Goal: Task Accomplishment & Management: Use online tool/utility

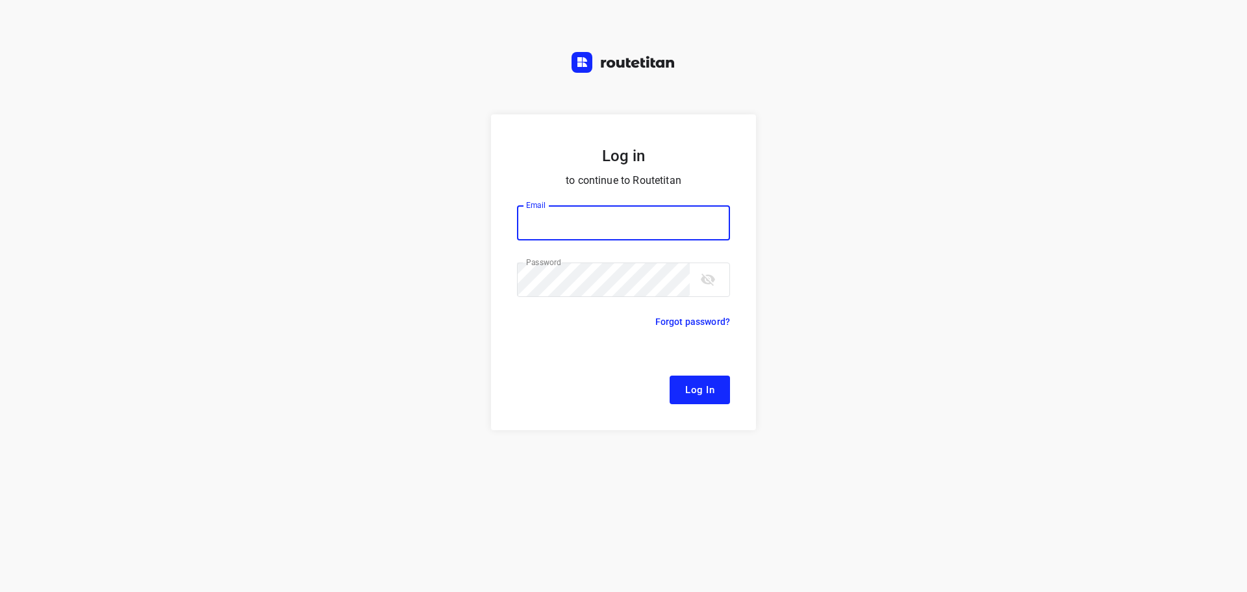
type input "[EMAIL_ADDRESS][DOMAIN_NAME]"
click at [723, 399] on button "Log In" at bounding box center [700, 389] width 60 height 29
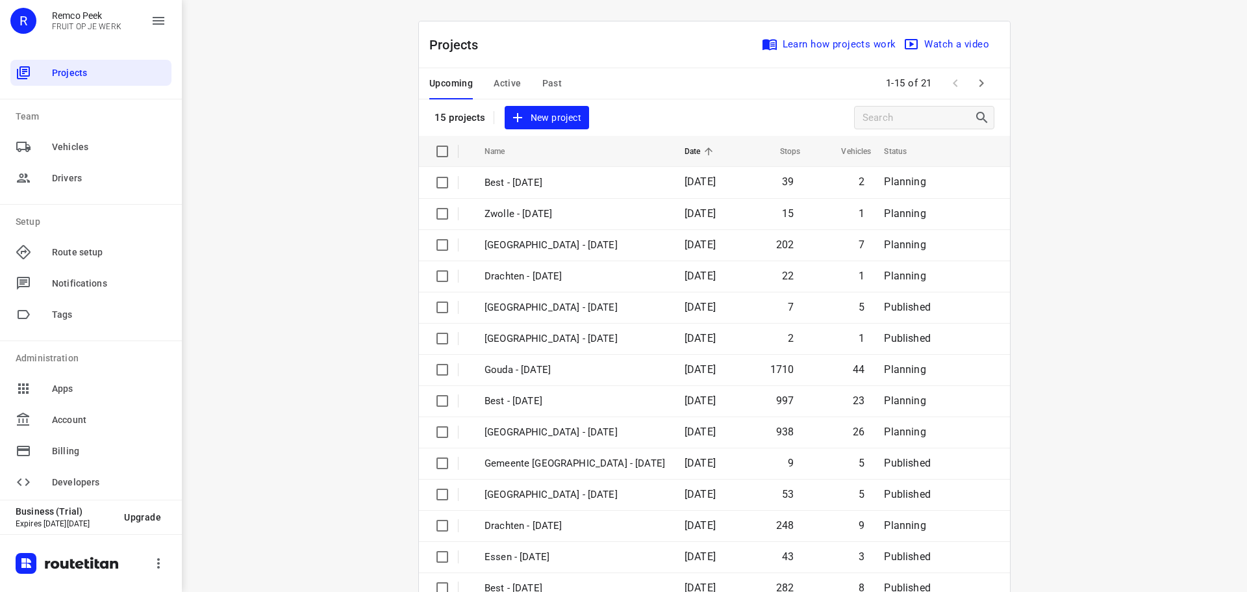
click at [495, 82] on span "Active" at bounding box center [507, 83] width 27 height 16
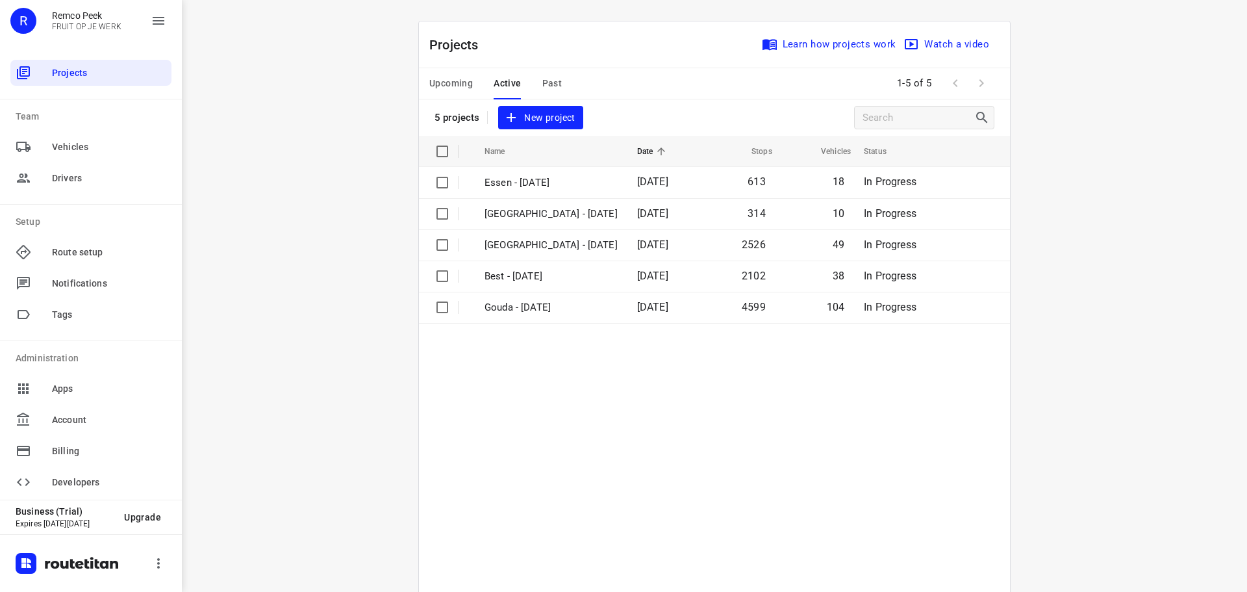
click at [429, 84] on span "Upcoming" at bounding box center [451, 83] width 44 height 16
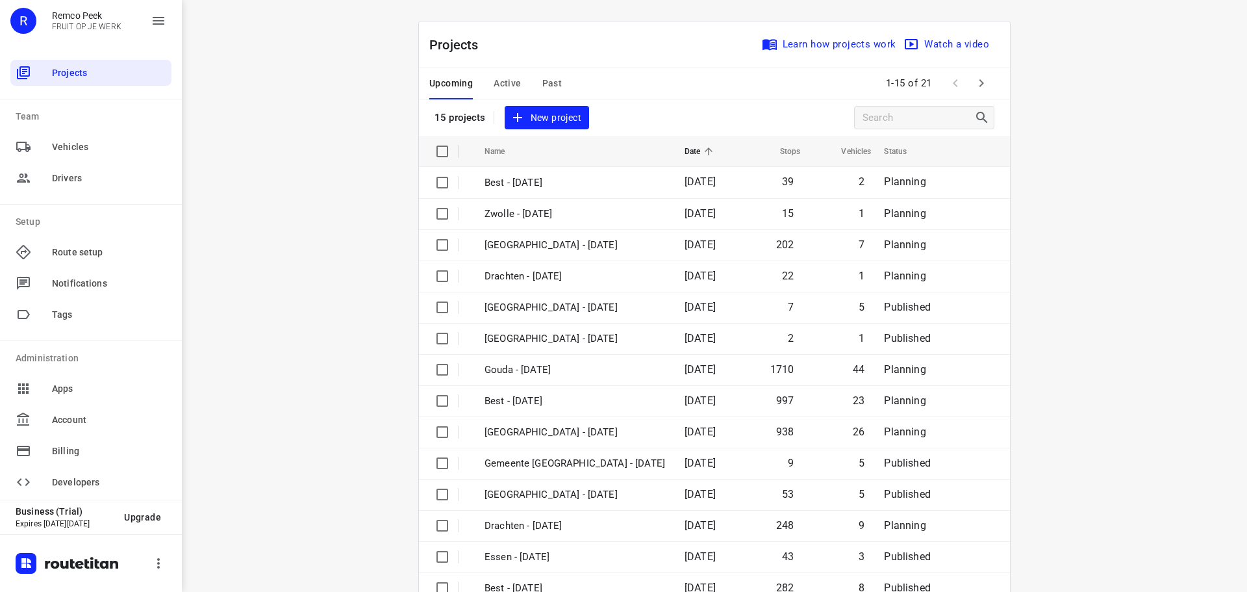
scroll to position [65, 0]
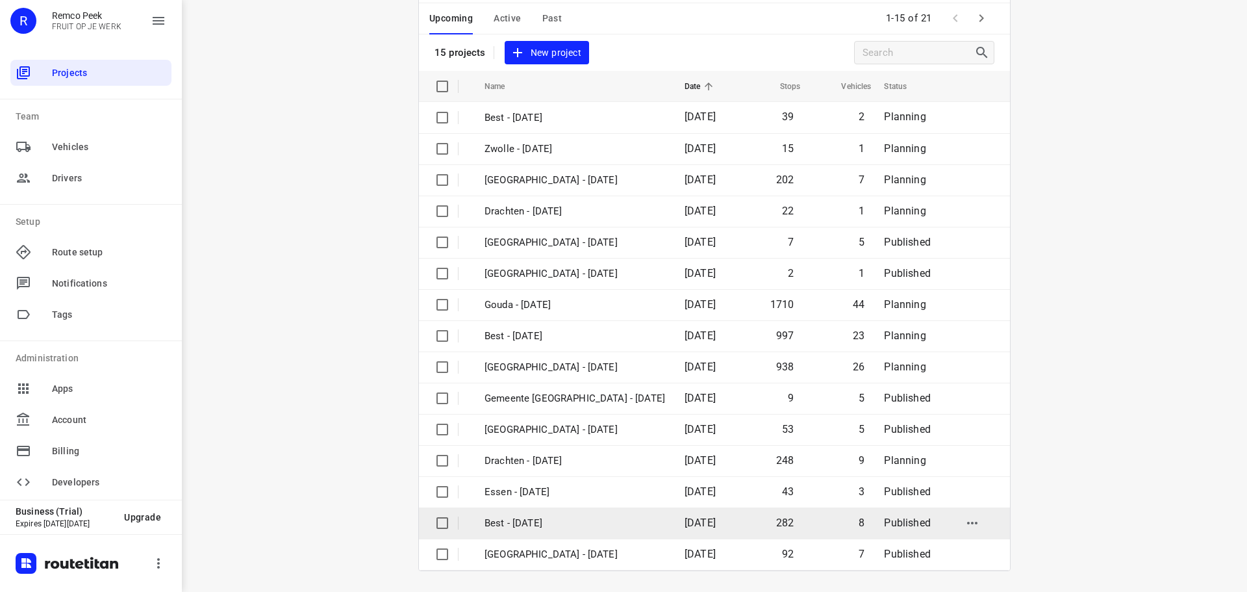
click at [527, 514] on td "Best - [DATE]" at bounding box center [572, 522] width 203 height 31
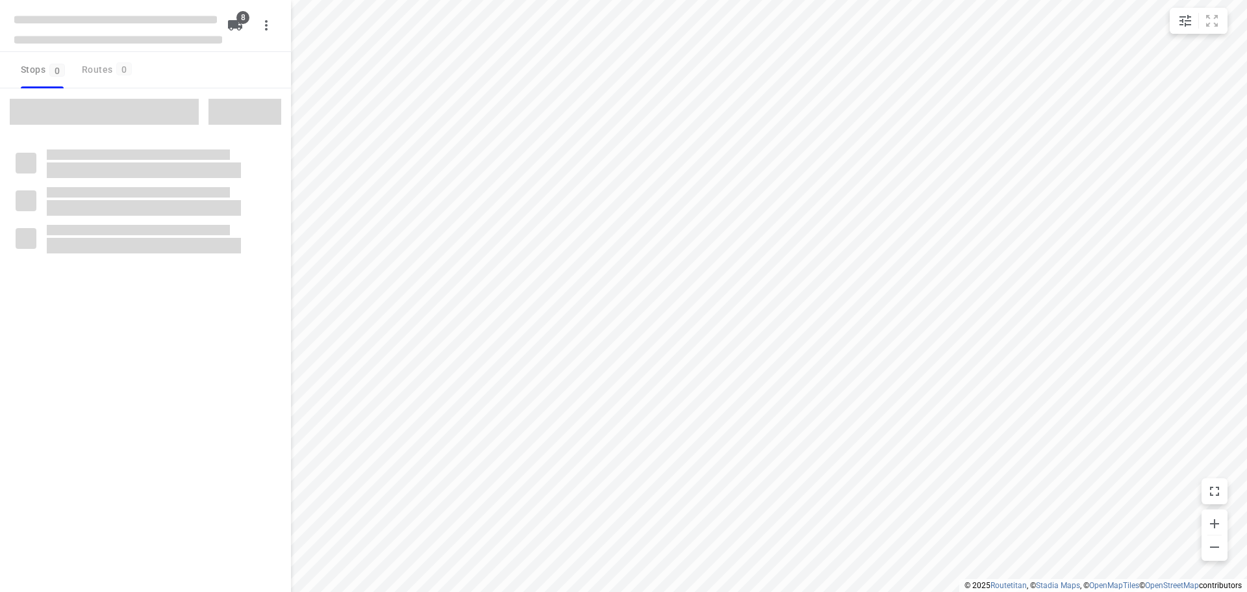
type input "distance"
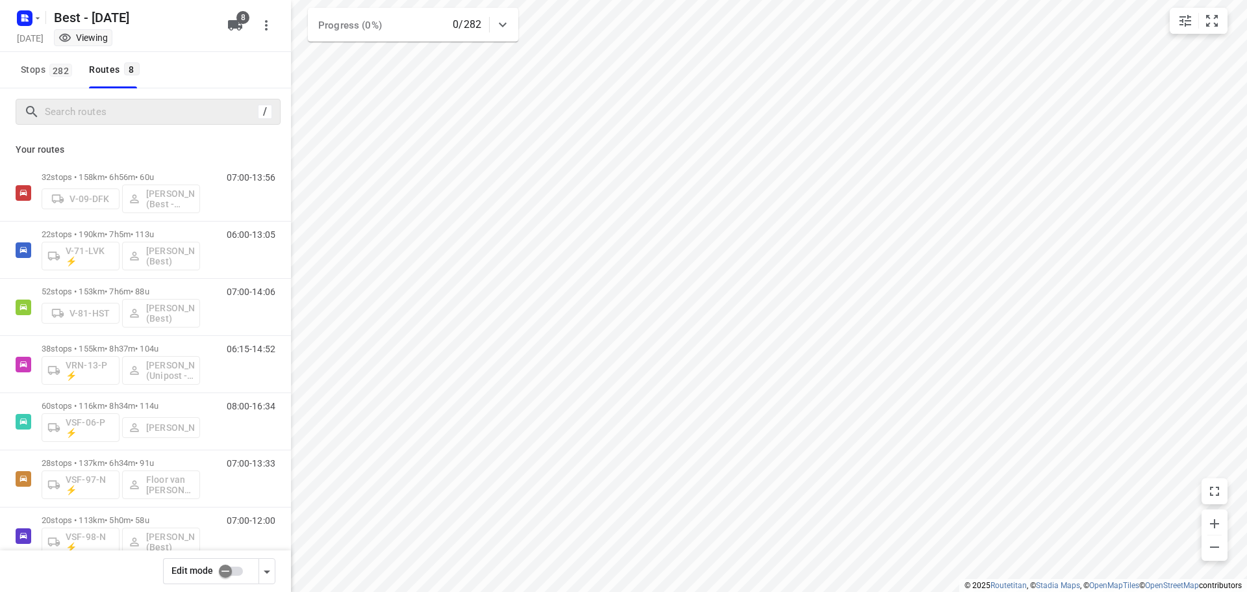
click at [78, 100] on div "/" at bounding box center [148, 112] width 265 height 26
click at [81, 107] on input "Search routes" at bounding box center [162, 112] width 234 height 20
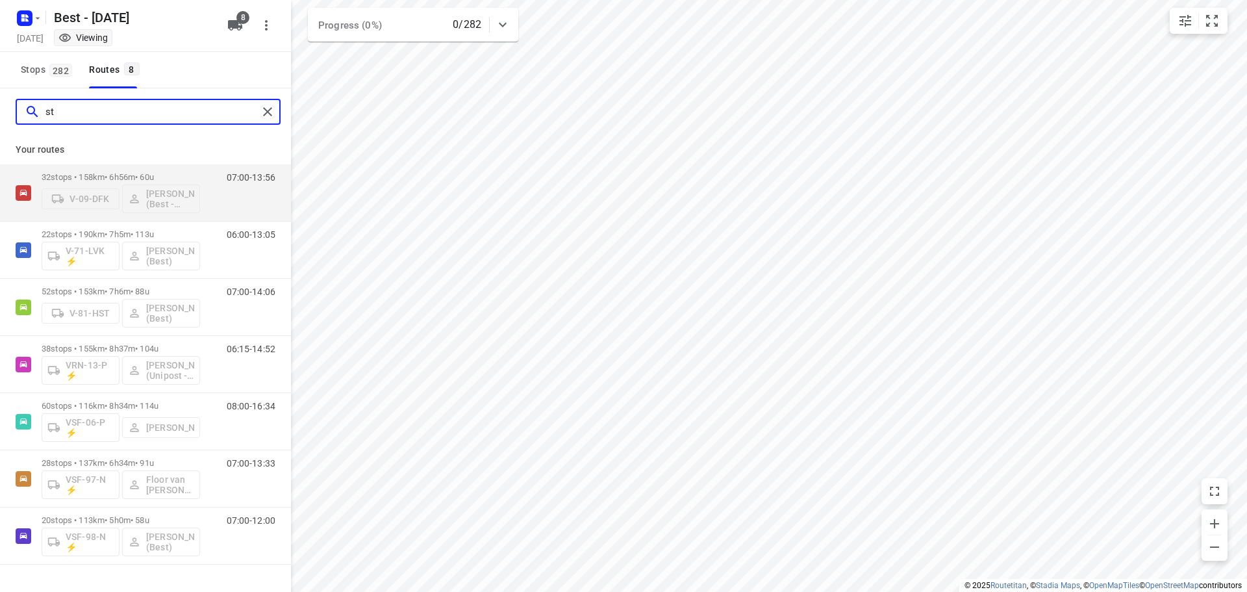
type input "s"
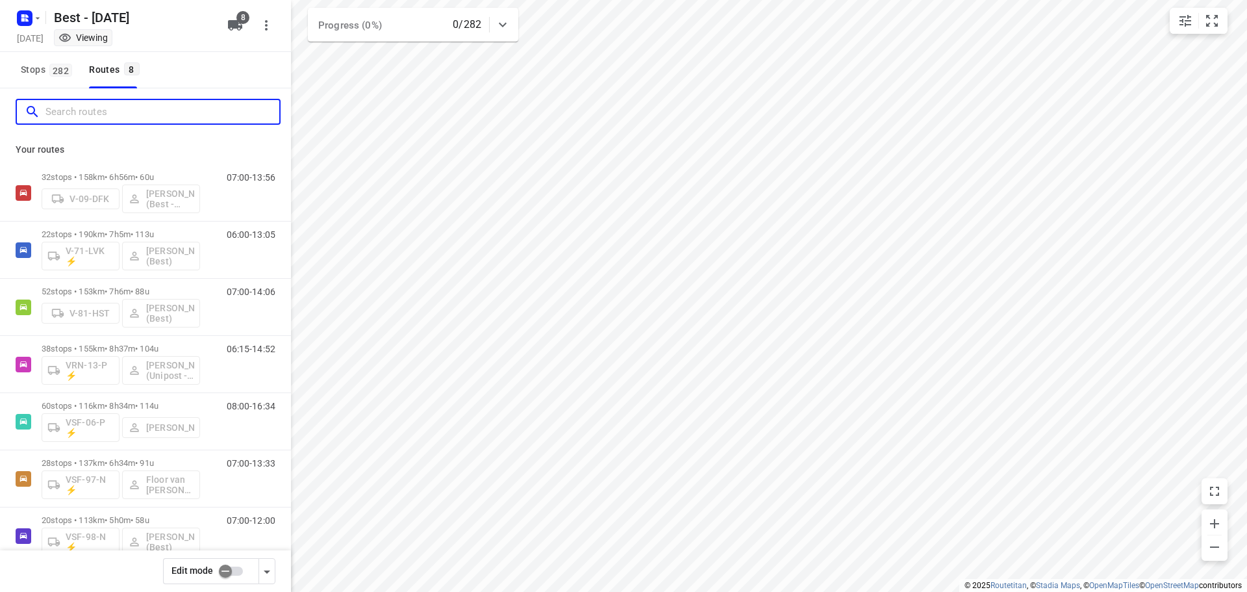
type input "b"
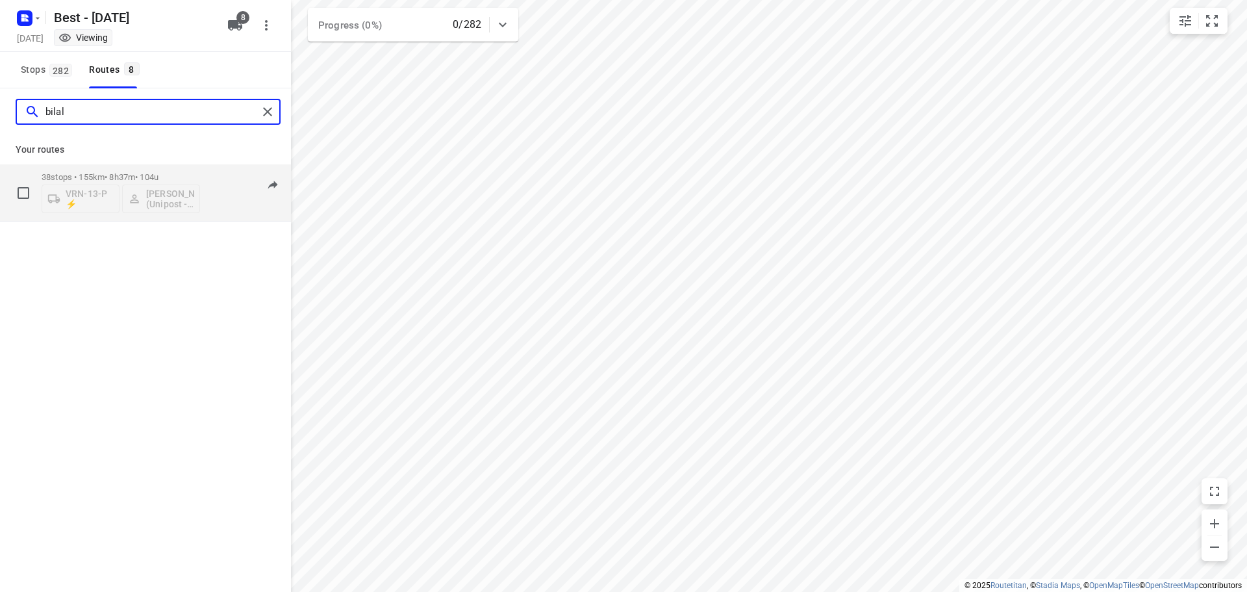
type input "bilal"
click at [207, 171] on div "38 stops • 155km • 8h37m • 104u VRN-13-P ⚡ Bilal Alzeadi (Unipost - Best - ZZP)…" at bounding box center [166, 193] width 249 height 54
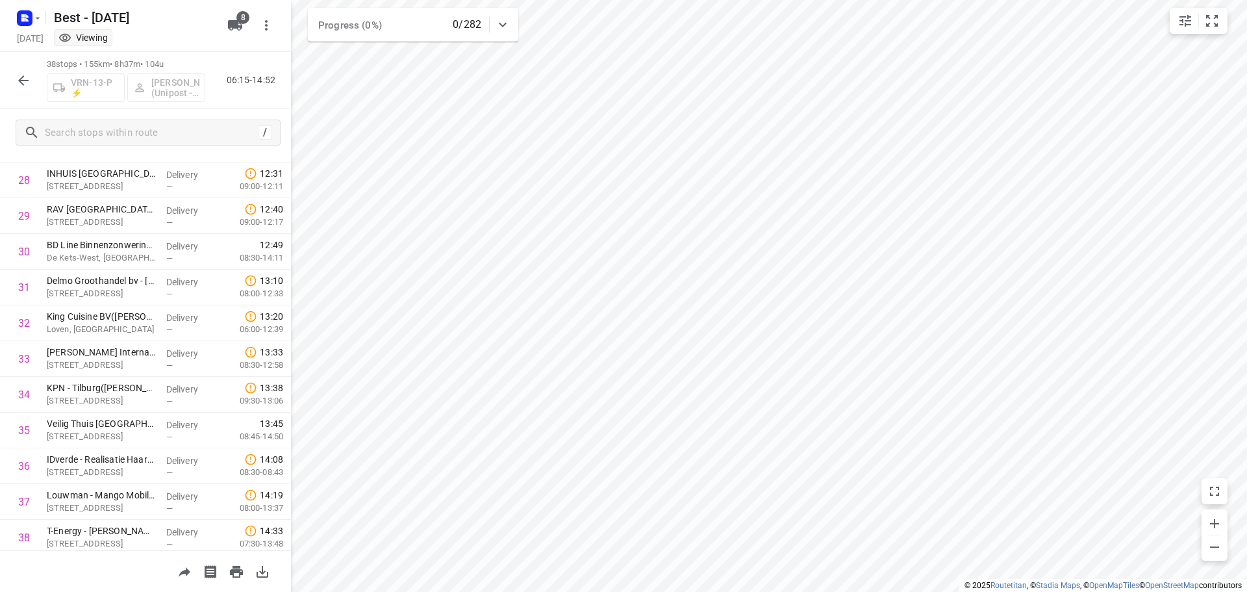
scroll to position [1064, 0]
